Goal: Transaction & Acquisition: Book appointment/travel/reservation

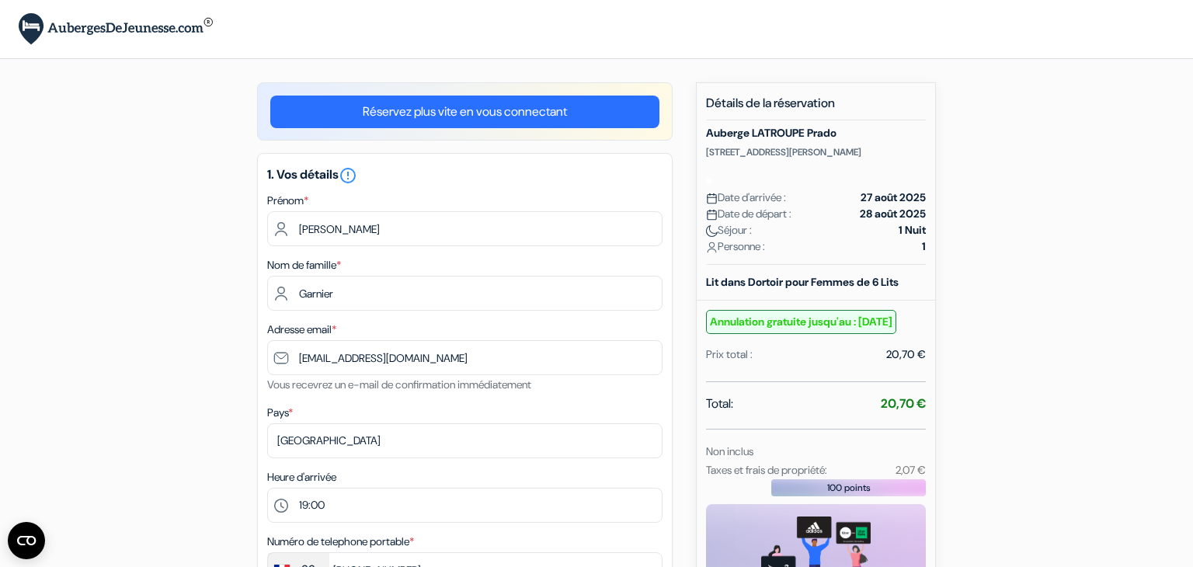
select select "19"
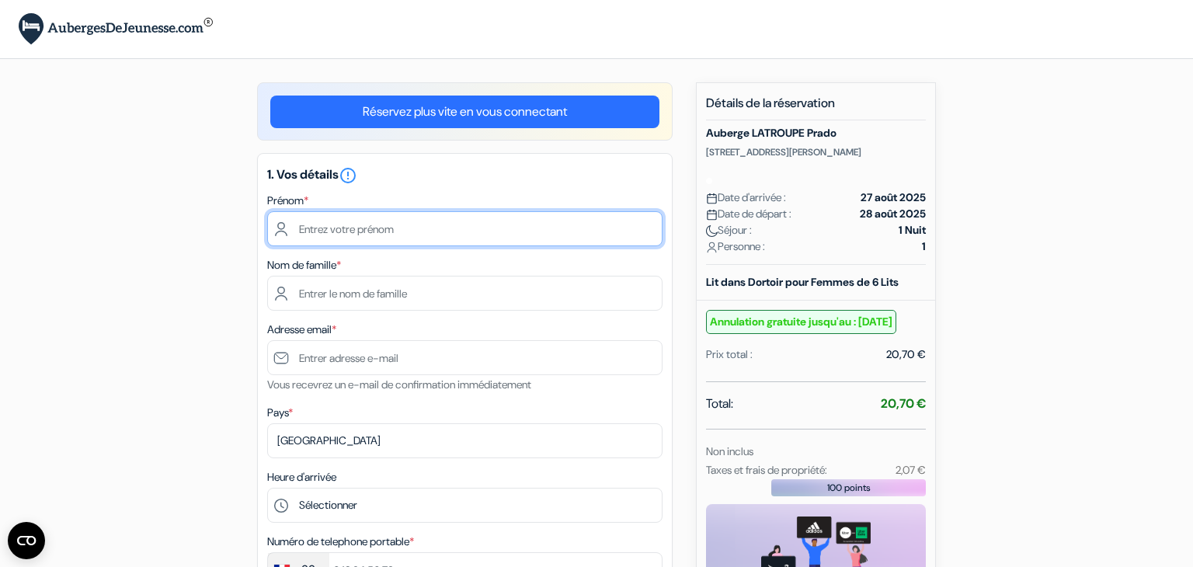
click at [309, 233] on input "text" at bounding box center [464, 228] width 395 height 35
type input "[PERSON_NAME]"
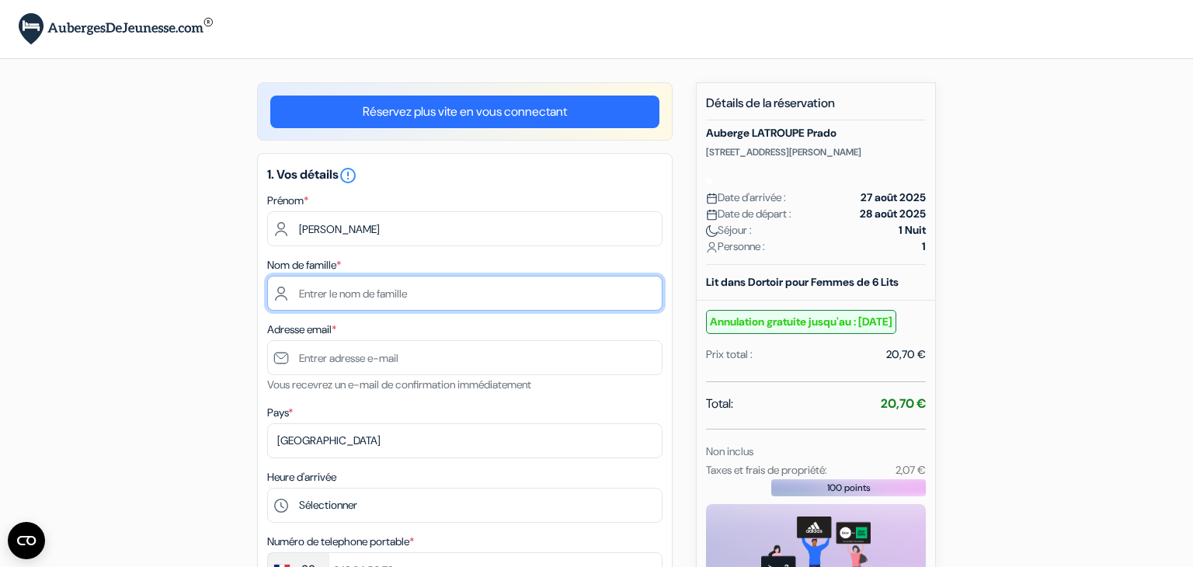
type input "Garnier"
type input "[EMAIL_ADDRESS][DOMAIN_NAME]"
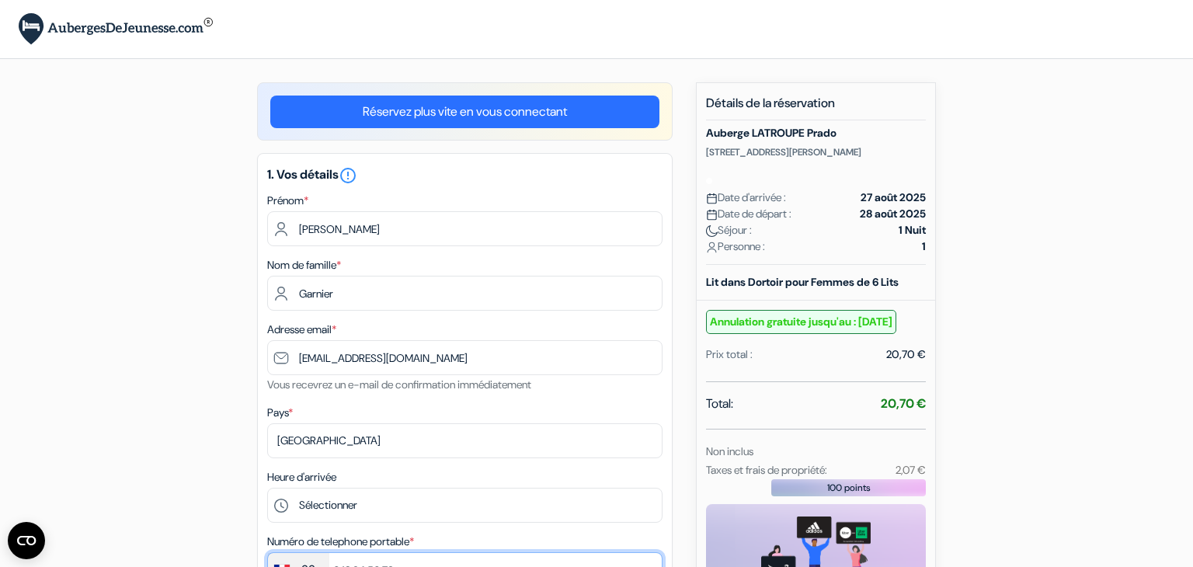
type input "[PHONE_NUMBER]"
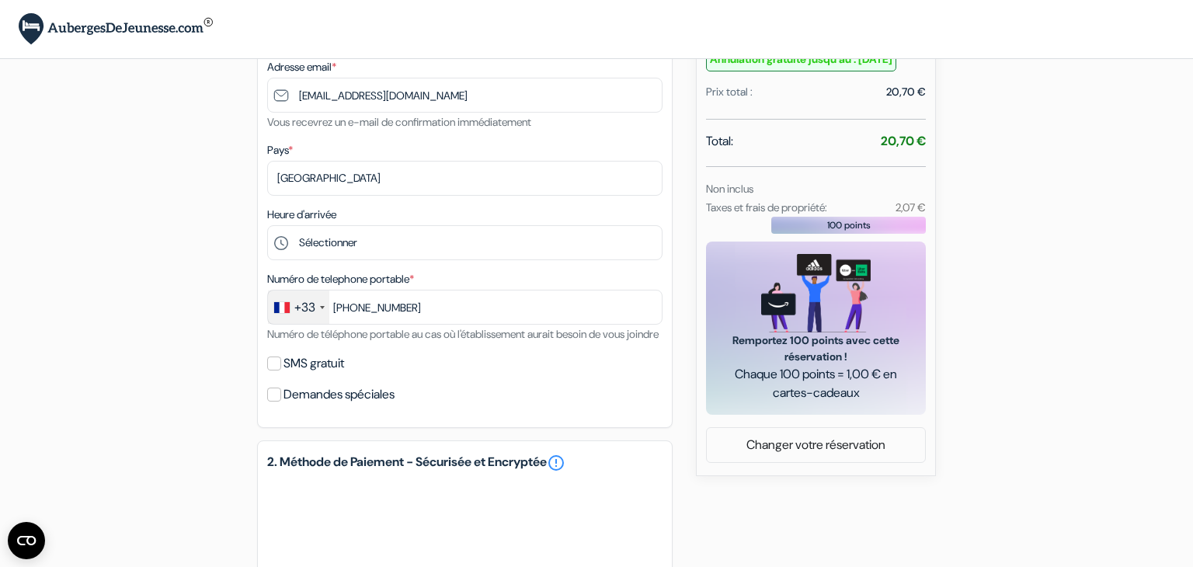
scroll to position [264, 0]
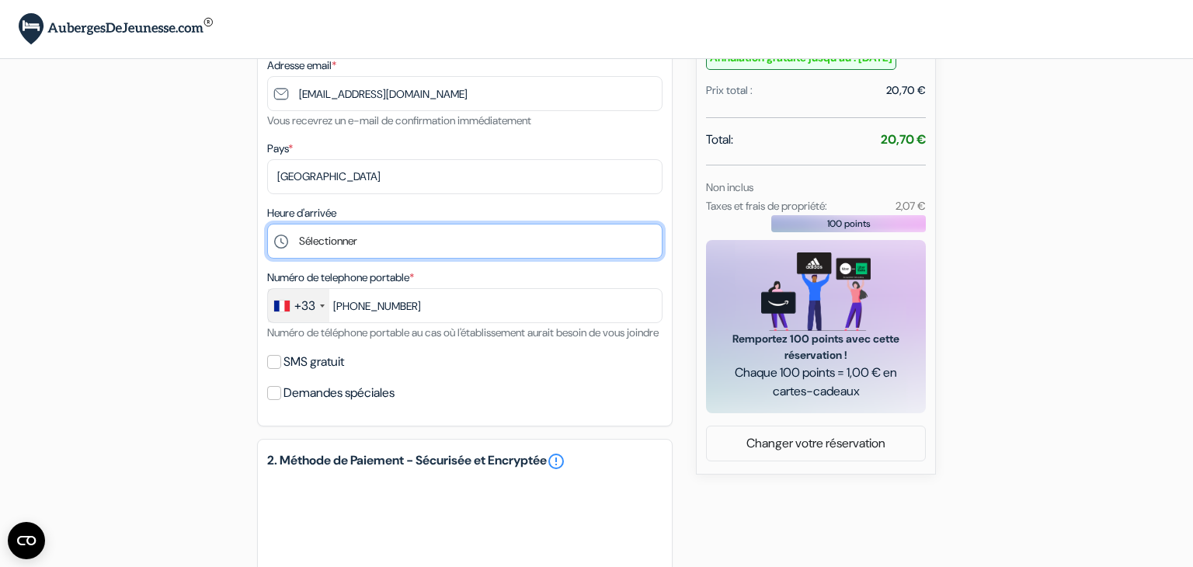
click at [296, 246] on select "Sélectionner 16:00 17:00 18:00 19:00 20:00 21:00 22:00 23:00 0:00" at bounding box center [464, 241] width 395 height 35
select select "19"
click at [267, 224] on select "Sélectionner 16:00 17:00 18:00 19:00 20:00 21:00 22:00 23:00 0:00" at bounding box center [464, 241] width 395 height 35
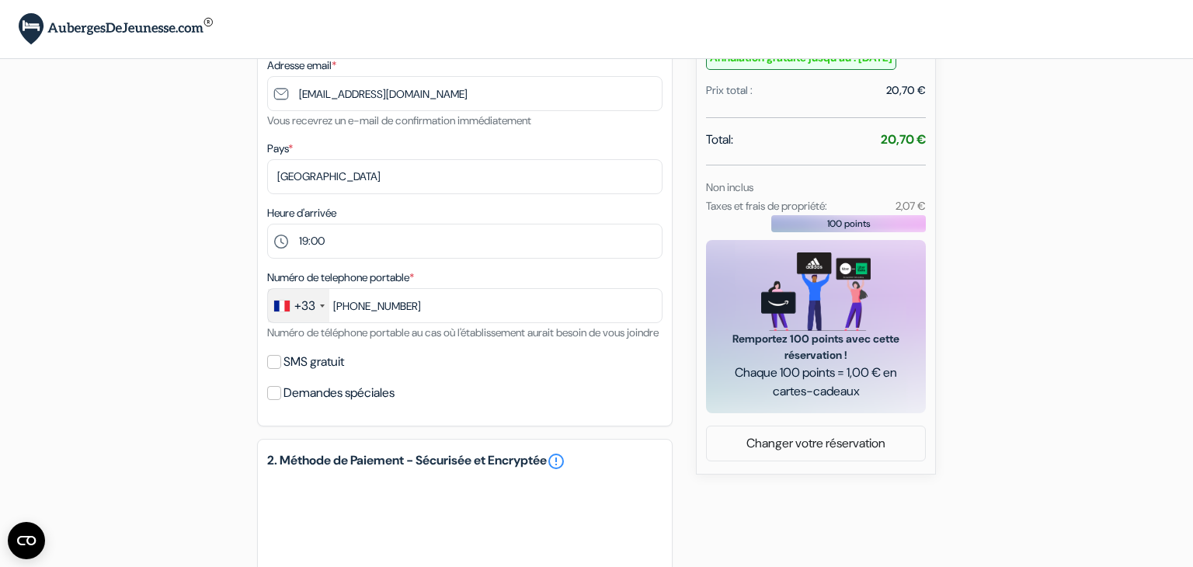
click at [175, 305] on div "add_box Auberge LATROUPE Prado [STREET_ADDRESS][PERSON_NAME] Détails de l'établ…" at bounding box center [596, 343] width 1025 height 1050
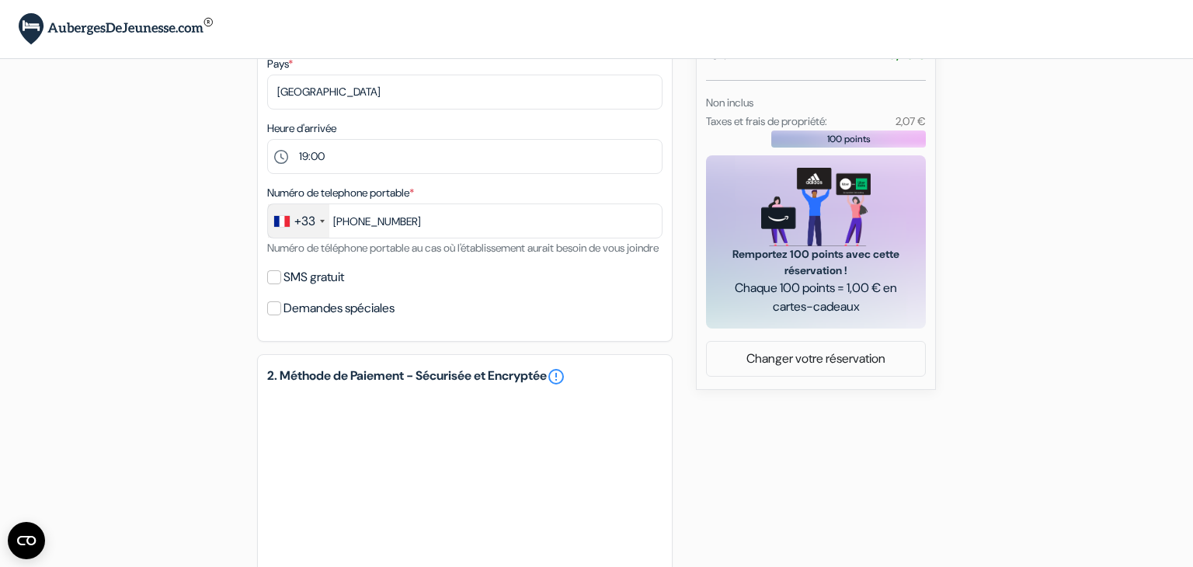
scroll to position [350, 0]
click at [278, 284] on input "SMS gratuit" at bounding box center [274, 277] width 14 height 14
checkbox input "true"
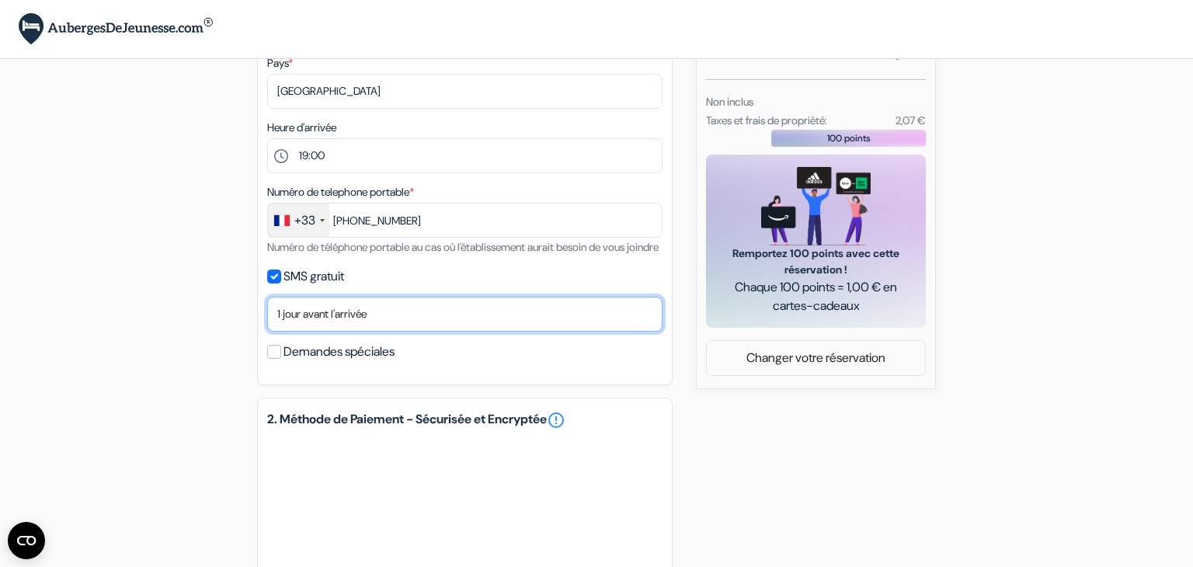
click at [315, 332] on select "Non merci Maintenant Le jour de votre arrivée 1 jour avant l'arrivée 2 jours av…" at bounding box center [464, 314] width 395 height 35
click at [317, 332] on select "Non merci Maintenant Le jour de votre arrivée 1 jour avant l'arrivée 2 jours av…" at bounding box center [464, 314] width 395 height 35
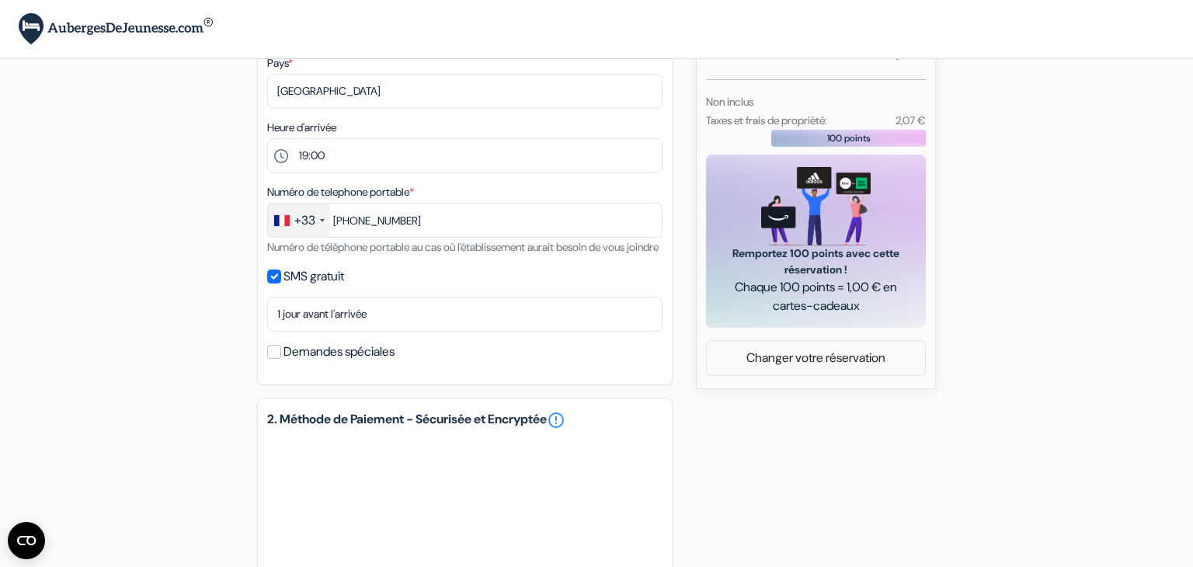
click at [197, 357] on div "add_box Auberge LATROUPE Prado [STREET_ADDRESS][PERSON_NAME] Détails de l'établ…" at bounding box center [596, 280] width 1025 height 1094
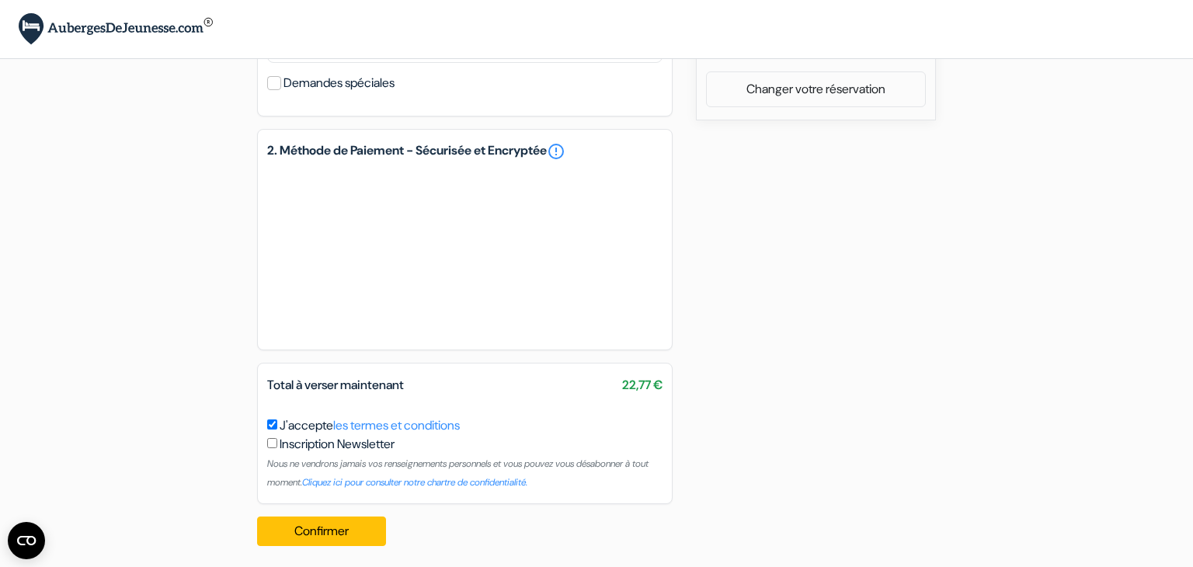
scroll to position [621, 0]
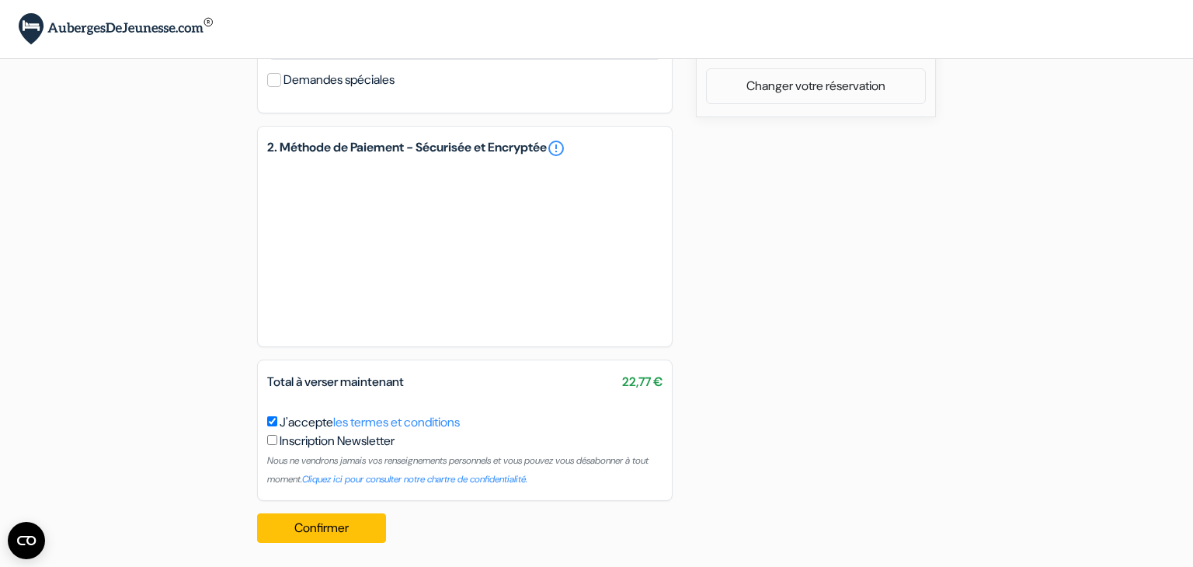
click at [245, 339] on div "add_box Auberge LATROUPE Prado [STREET_ADDRESS][PERSON_NAME] Détails de l'établ…" at bounding box center [596, 8] width 1025 height 1094
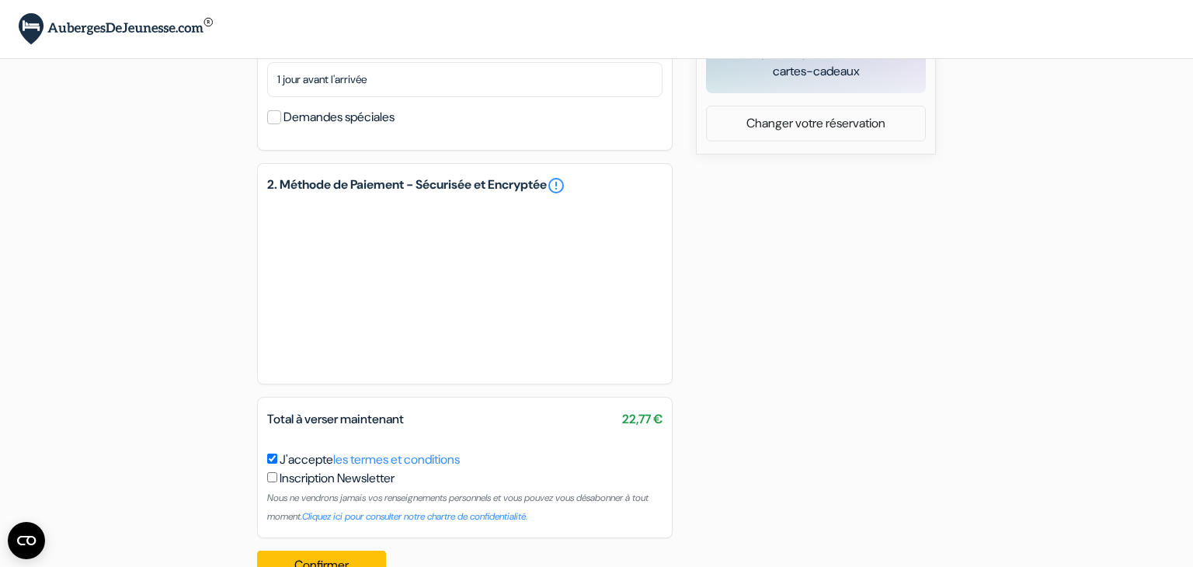
scroll to position [645, 0]
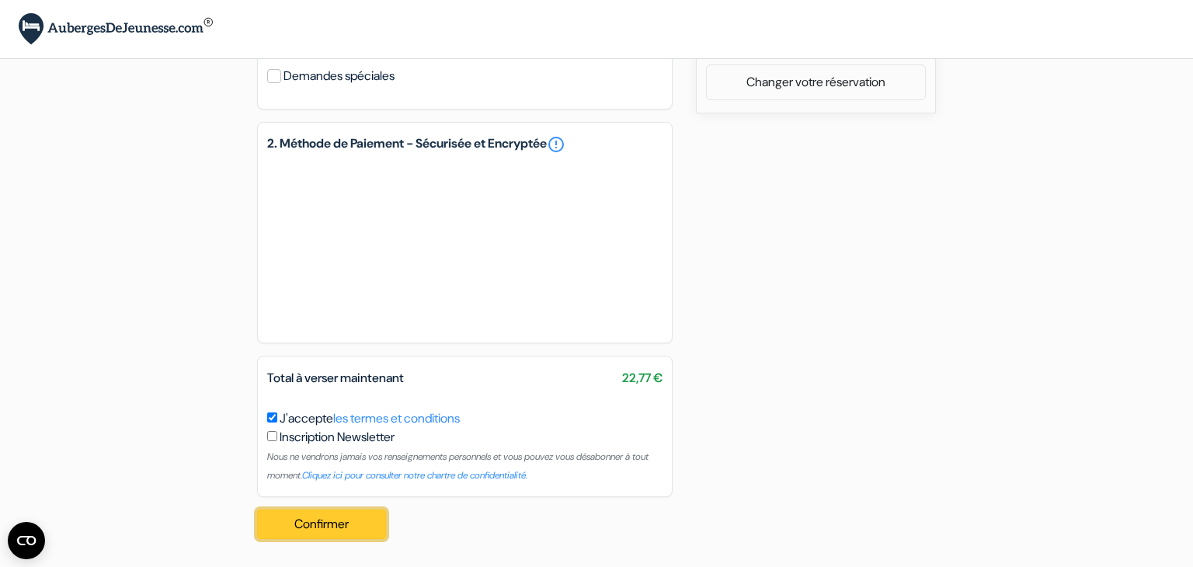
click at [300, 517] on button "Confirmer Loading..." at bounding box center [321, 525] width 129 height 30
